Goal: Information Seeking & Learning: Learn about a topic

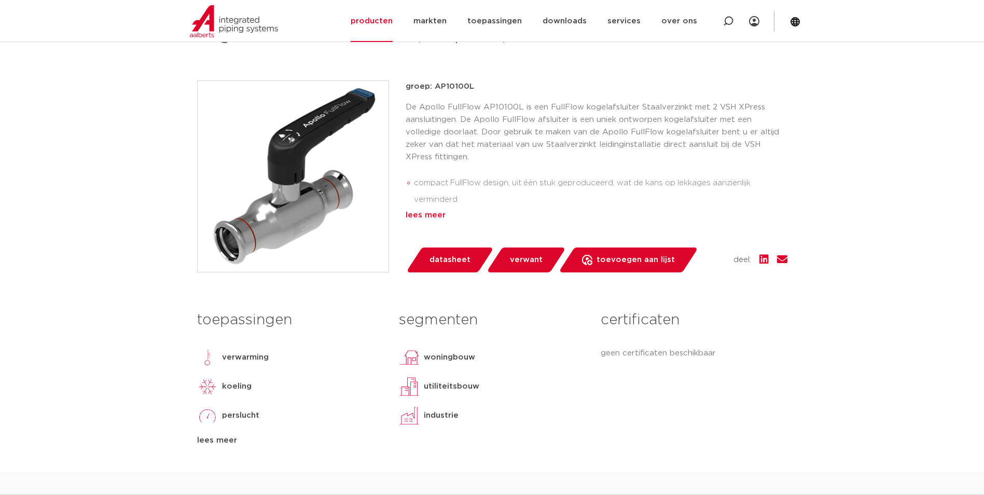
scroll to position [184, 0]
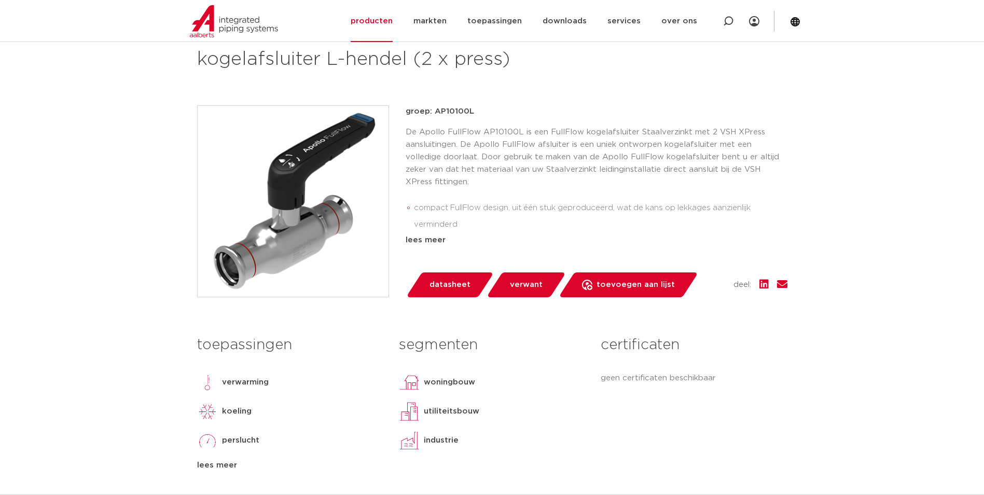
click at [443, 276] on link "datasheet" at bounding box center [450, 284] width 88 height 25
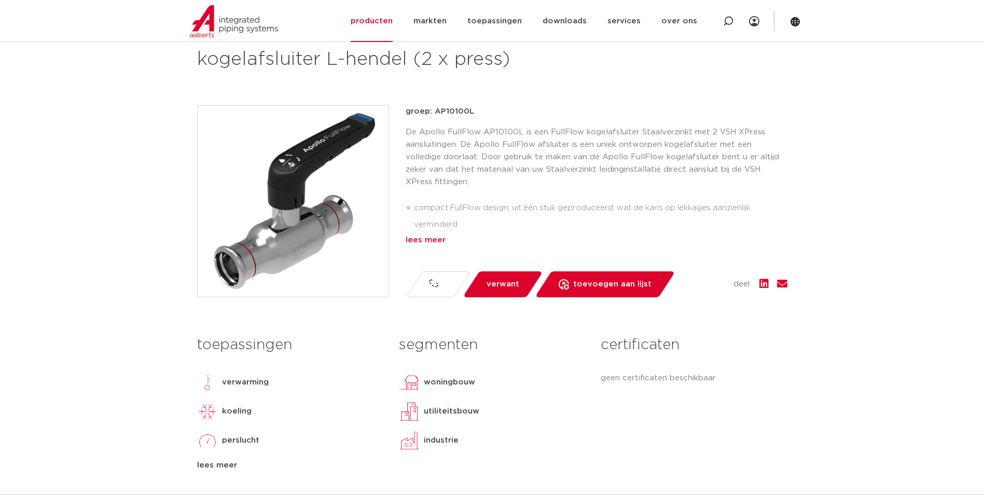
click at [426, 240] on div "lees meer" at bounding box center [597, 240] width 382 height 12
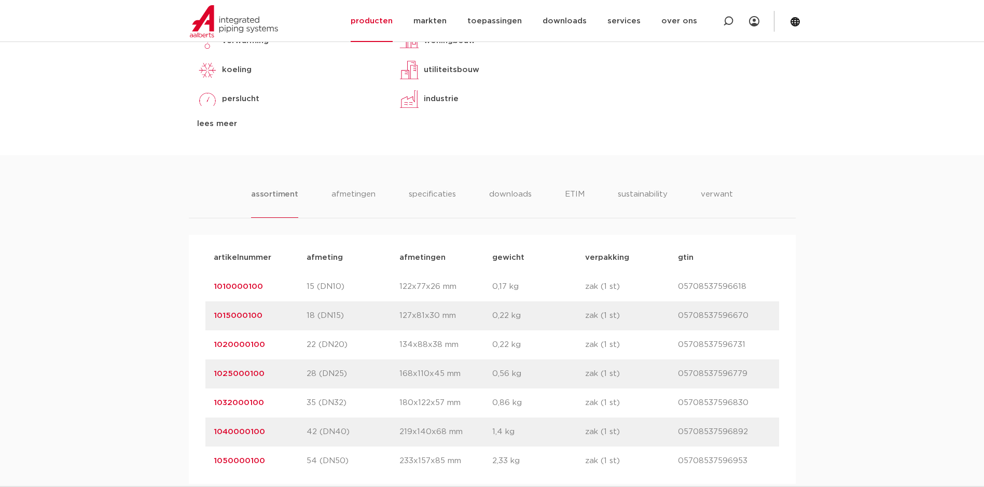
scroll to position [632, 0]
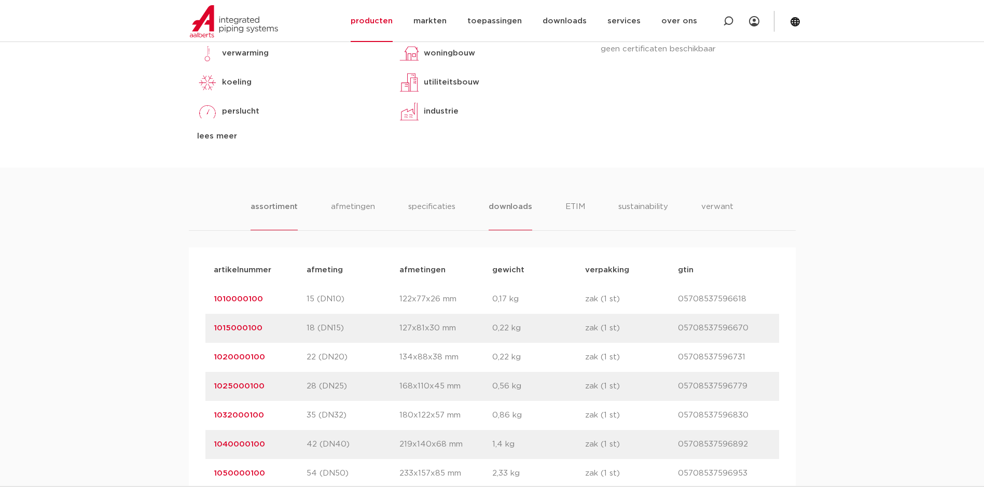
click at [512, 201] on li "downloads" at bounding box center [510, 216] width 43 height 30
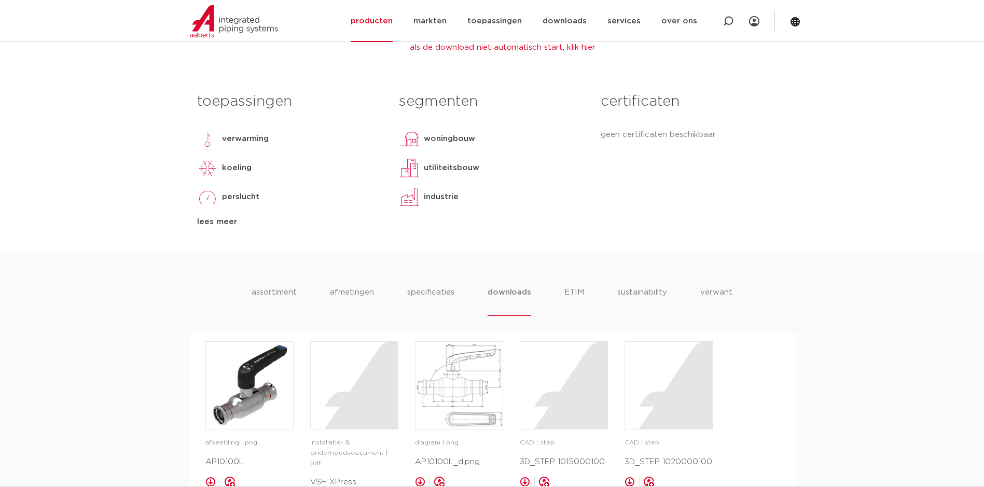
scroll to position [528, 0]
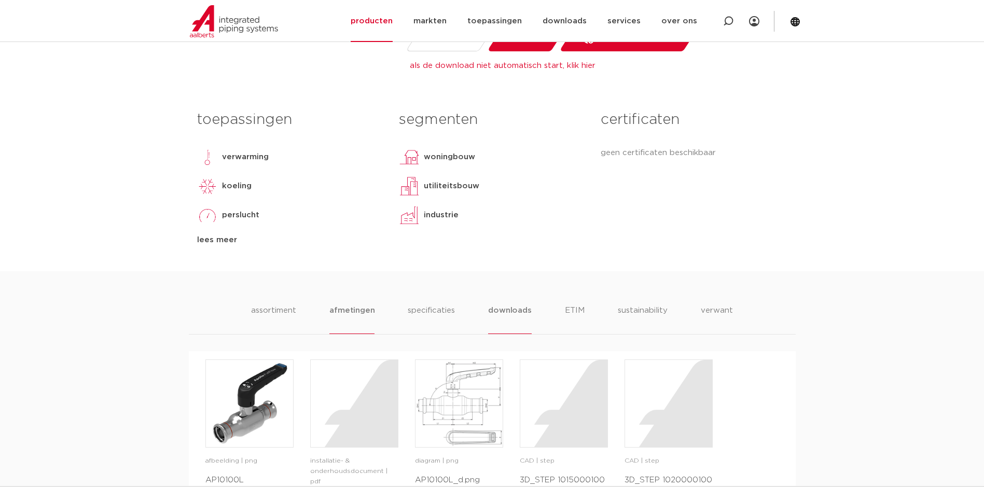
click at [354, 305] on li "afmetingen" at bounding box center [351, 320] width 45 height 30
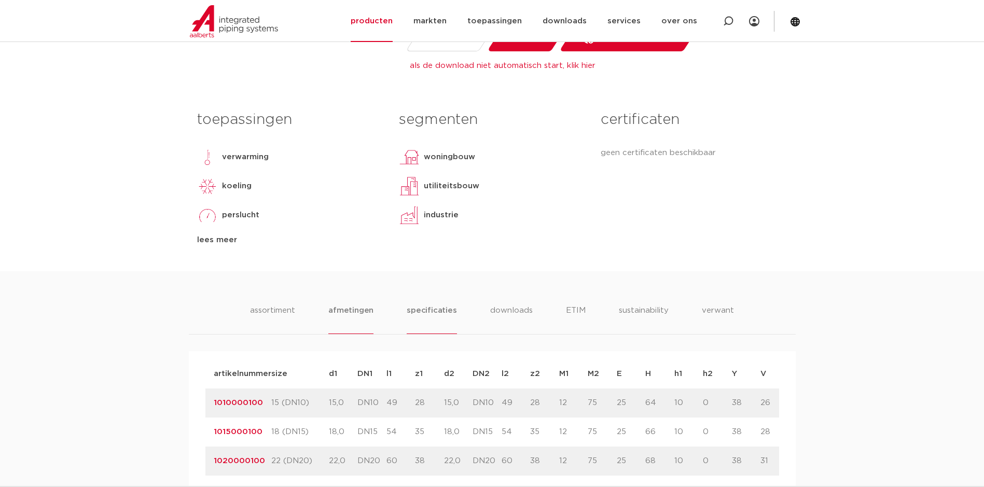
click at [450, 305] on li "specificaties" at bounding box center [432, 320] width 50 height 30
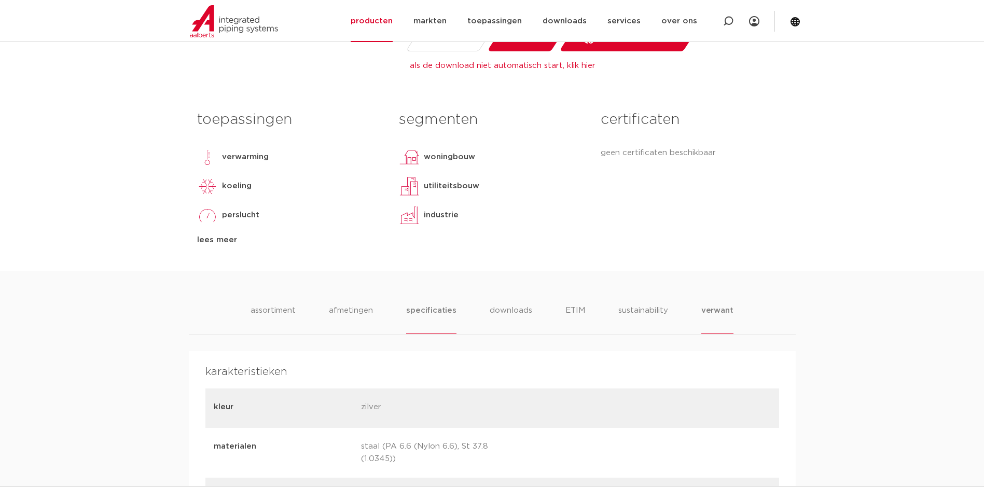
click at [710, 305] on li "verwant" at bounding box center [717, 320] width 32 height 30
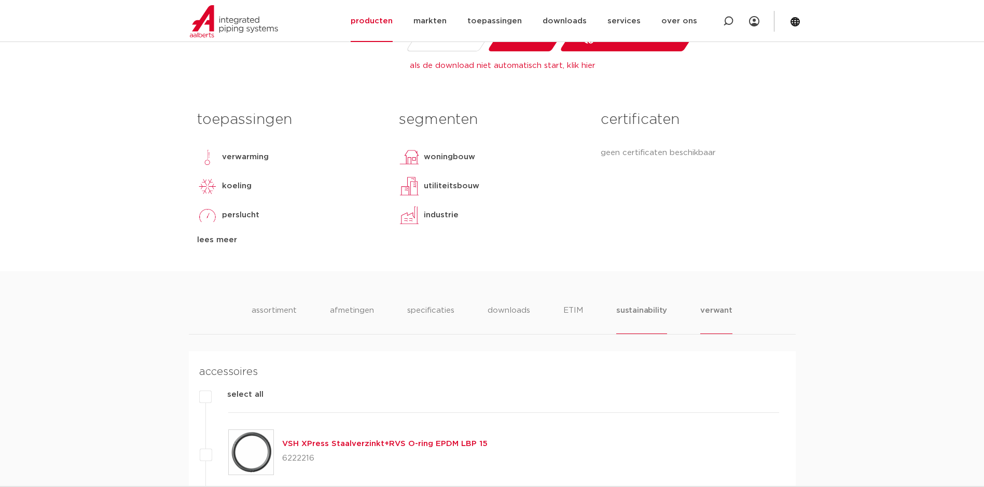
click at [636, 305] on li "sustainability" at bounding box center [641, 320] width 51 height 30
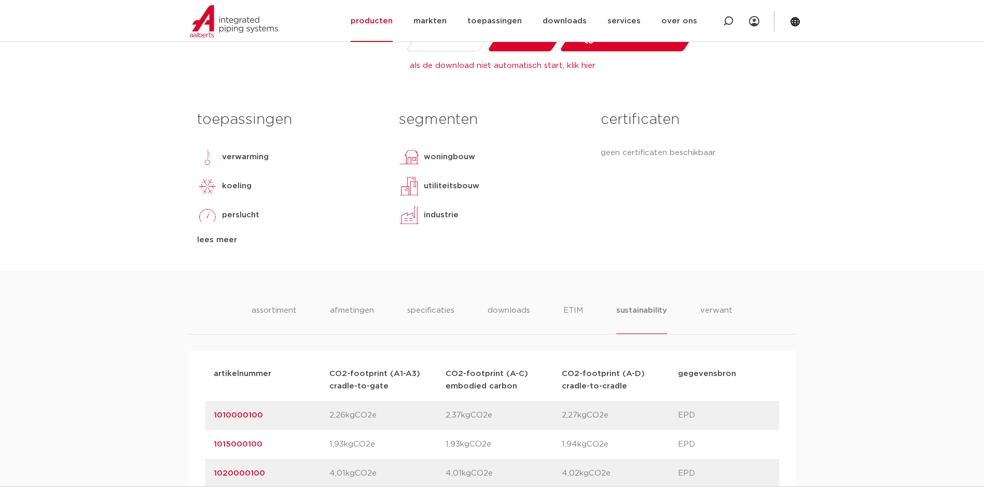
click at [541, 305] on ul "assortiment [GEOGRAPHIC_DATA] specificaties downloads ETIM sustainability verwa…" at bounding box center [492, 320] width 481 height 30
click at [565, 305] on ul "assortiment [GEOGRAPHIC_DATA] specificaties downloads ETIM sustainability verwa…" at bounding box center [492, 320] width 480 height 30
click at [577, 305] on li "ETIM" at bounding box center [573, 320] width 19 height 30
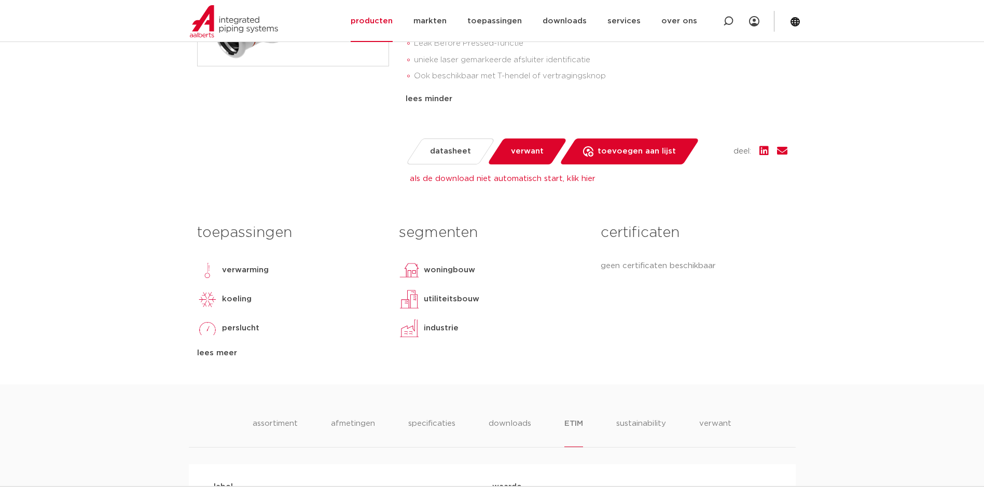
scroll to position [519, 0]
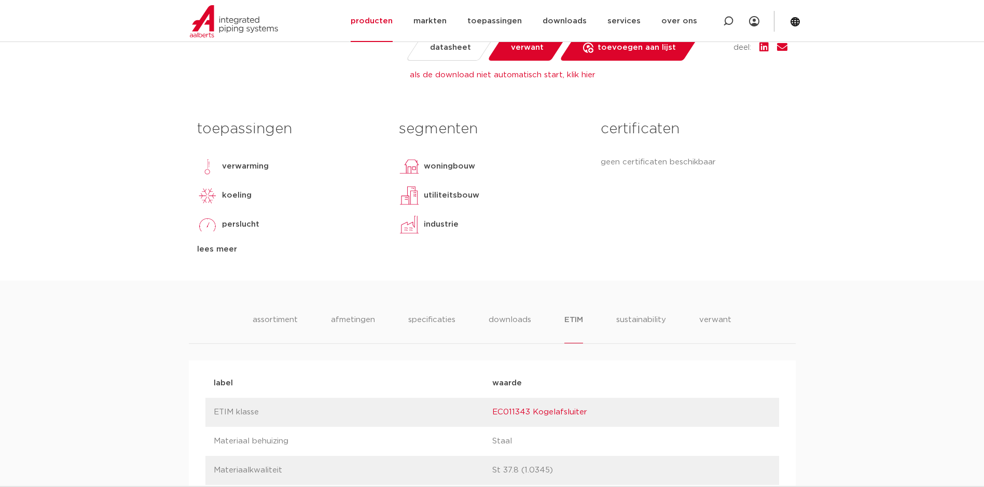
click at [230, 243] on div "lees meer" at bounding box center [290, 249] width 186 height 12
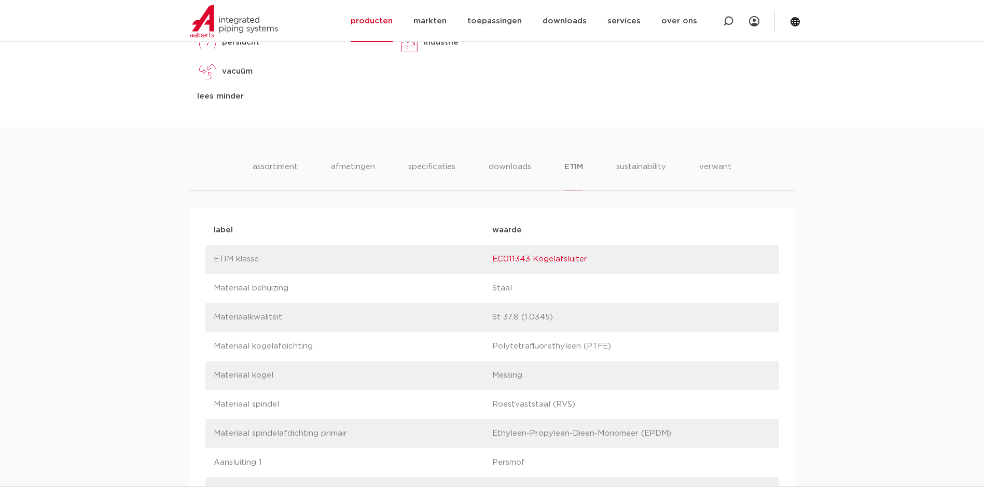
scroll to position [726, 0]
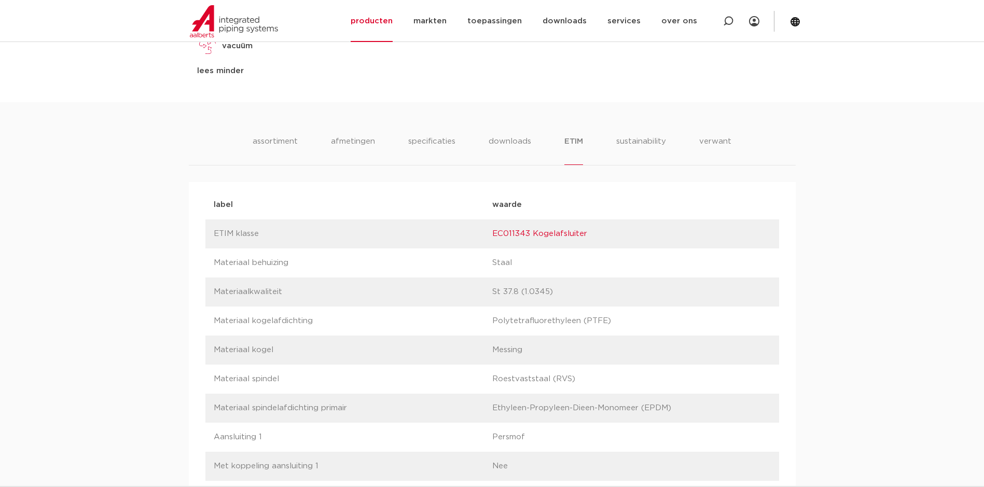
click at [354, 135] on li "afmetingen" at bounding box center [352, 150] width 45 height 30
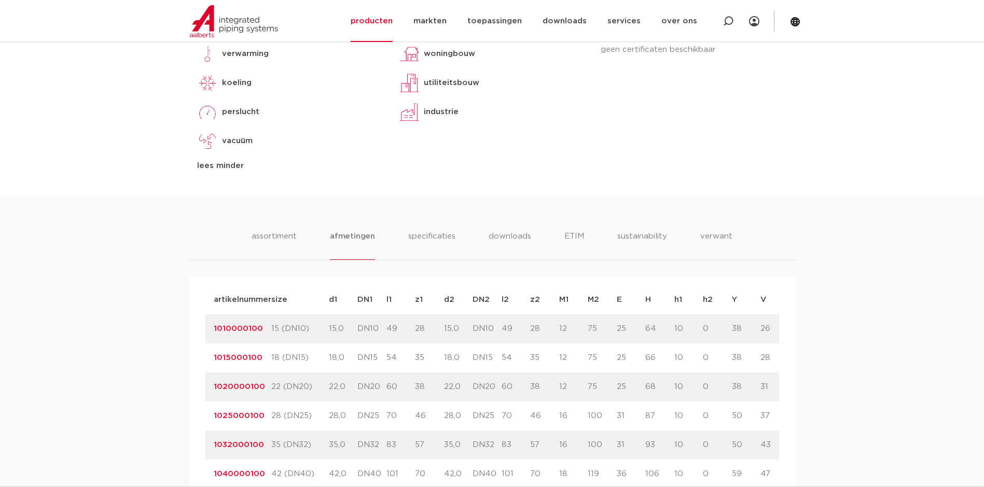
scroll to position [623, 0]
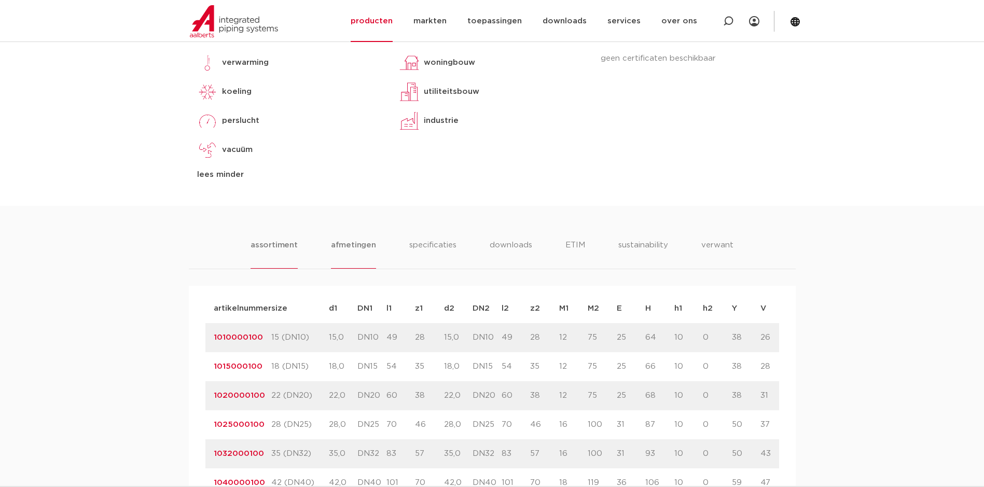
click at [289, 239] on li "assortiment" at bounding box center [274, 254] width 47 height 30
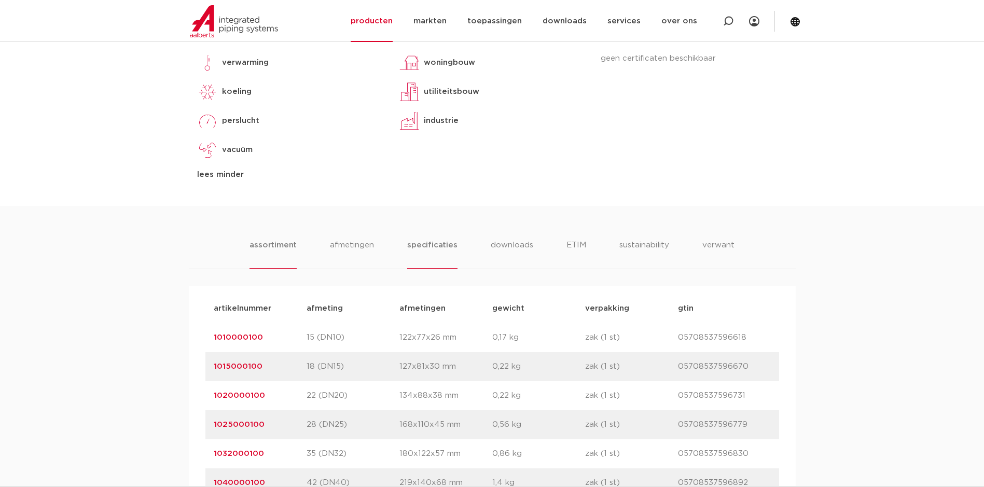
click at [424, 239] on li "specificaties" at bounding box center [432, 254] width 50 height 30
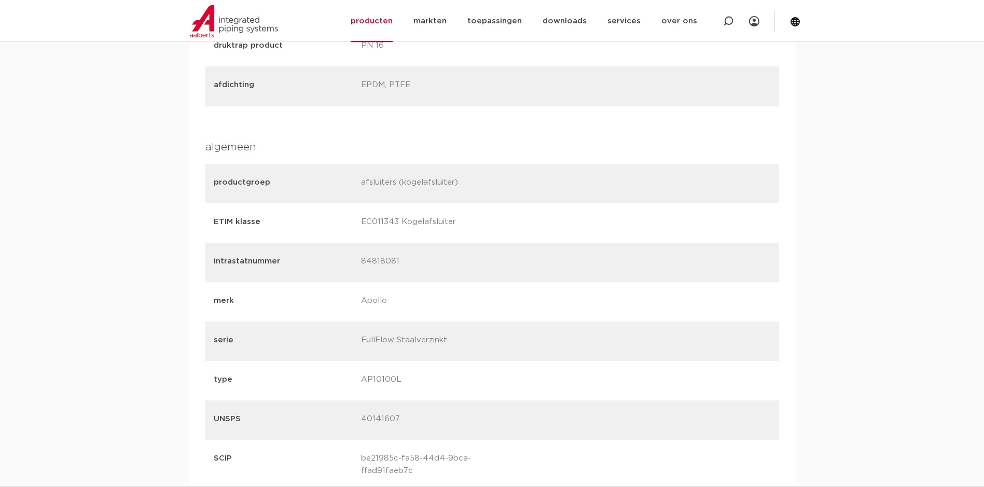
scroll to position [1453, 0]
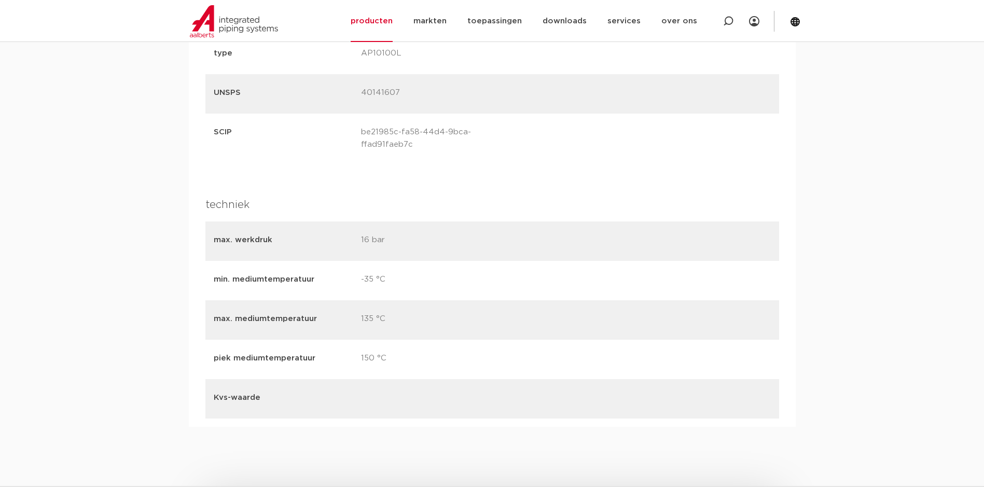
click at [225, 392] on p "Kvs-waarde" at bounding box center [284, 398] width 140 height 12
drag, startPoint x: 225, startPoint y: 382, endPoint x: 384, endPoint y: 389, distance: 159.4
click at [385, 392] on p at bounding box center [431, 399] width 140 height 15
click at [384, 392] on p at bounding box center [431, 399] width 140 height 15
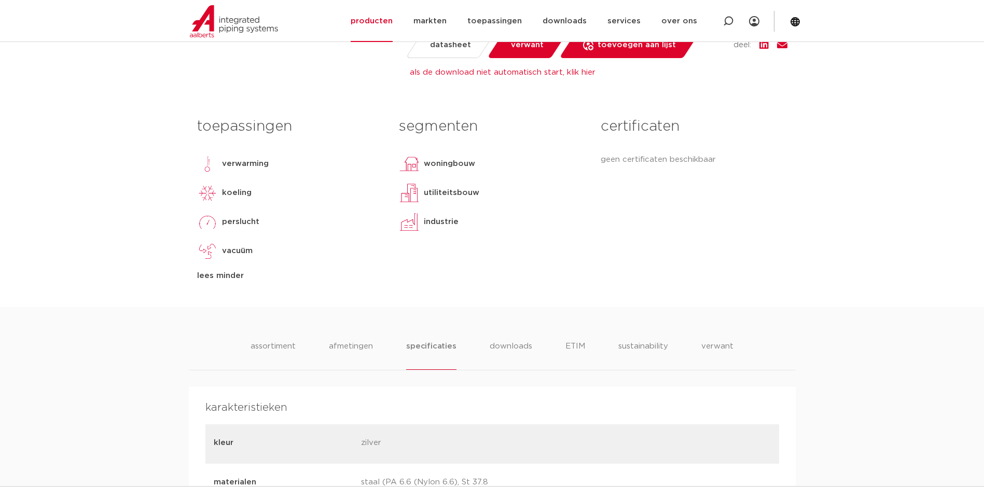
scroll to position [519, 0]
click at [511, 347] on li "downloads" at bounding box center [510, 358] width 43 height 30
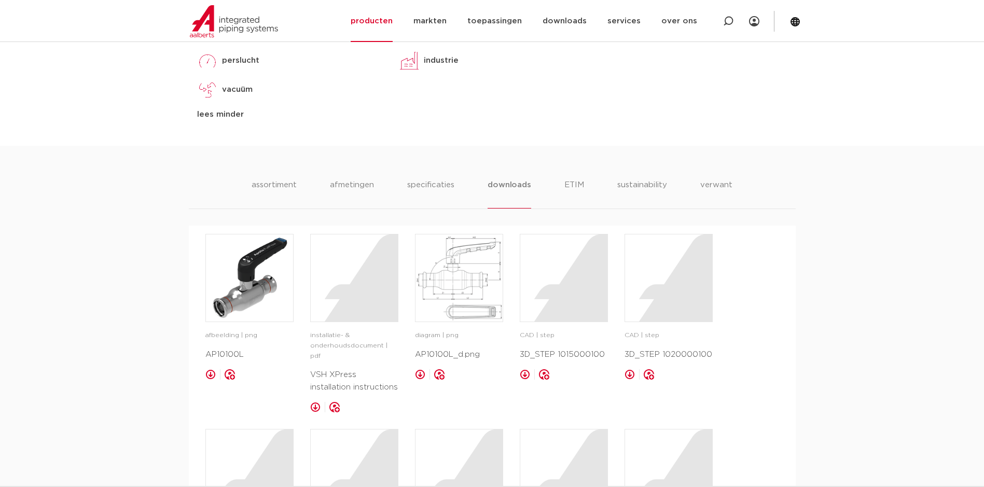
scroll to position [726, 0]
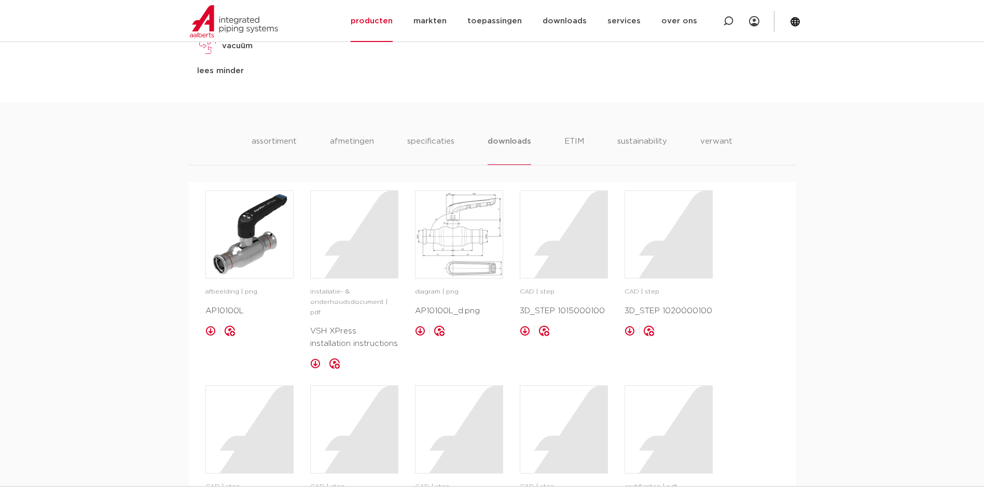
drag, startPoint x: 502, startPoint y: 343, endPoint x: 456, endPoint y: 355, distance: 47.7
click at [456, 355] on div "afbeelding | png AP10100L opslaan in my IPS installatie- & onderhoudsdocument |…" at bounding box center [492, 466] width 574 height 553
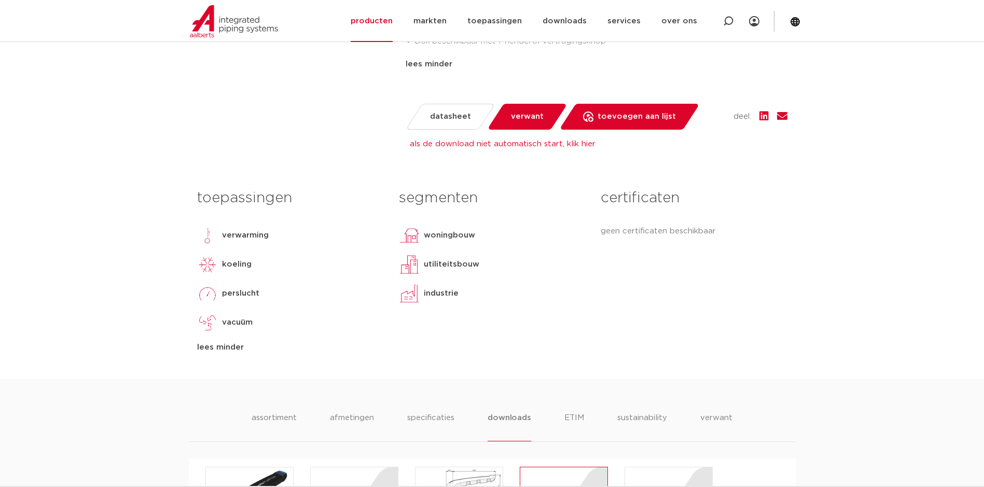
scroll to position [623, 0]
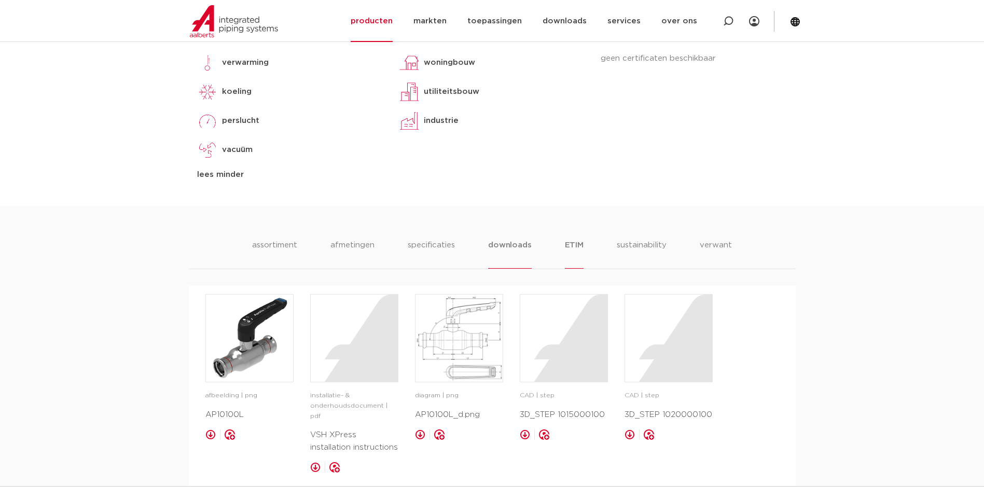
click at [577, 240] on li "ETIM" at bounding box center [574, 254] width 19 height 30
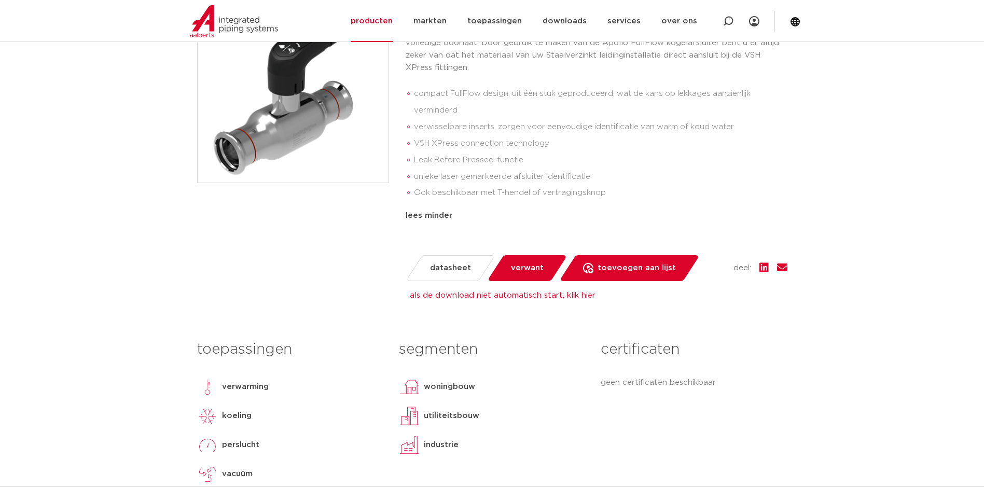
scroll to position [0, 0]
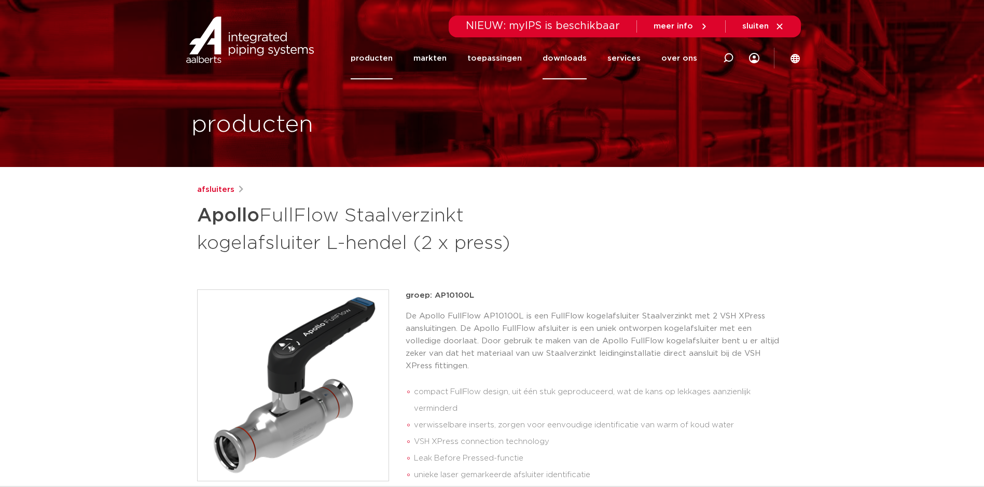
click at [550, 58] on link "downloads" at bounding box center [565, 58] width 44 height 42
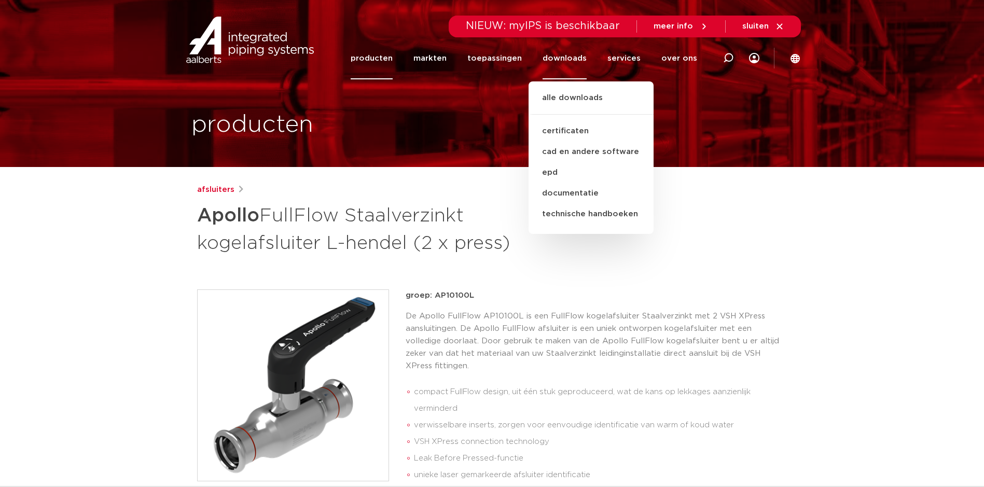
click at [379, 237] on h1 "Apollo FullFlow Staalverzinkt kogelafsluiter L-[PERSON_NAME] (2 x press)" at bounding box center [392, 228] width 390 height 56
